Goal: Task Accomplishment & Management: Manage account settings

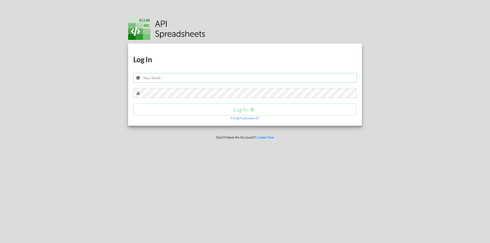
click at [224, 78] on input "text" at bounding box center [245, 78] width 224 height 10
click at [237, 79] on input "text" at bounding box center [245, 78] width 224 height 10
type input "alihasanmta1@gmail.com"
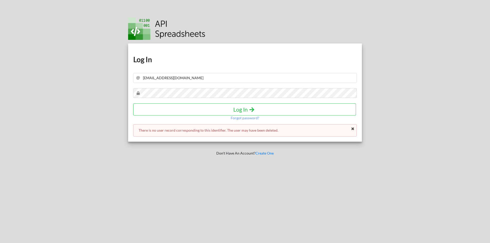
drag, startPoint x: 419, startPoint y: 48, endPoint x: 408, endPoint y: 51, distance: 11.5
click at [418, 48] on div at bounding box center [431, 121] width 124 height 243
